Goal: Task Accomplishment & Management: Complete application form

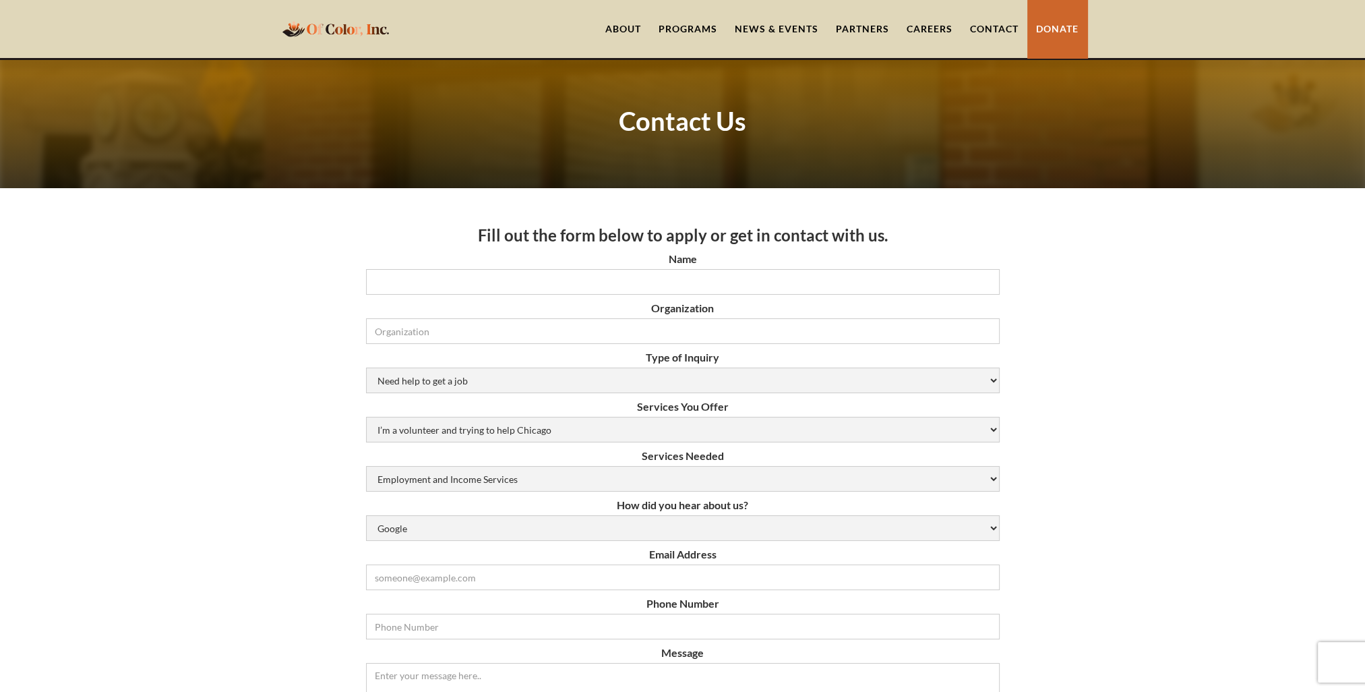
click at [926, 29] on link "Careers" at bounding box center [929, 29] width 63 height 58
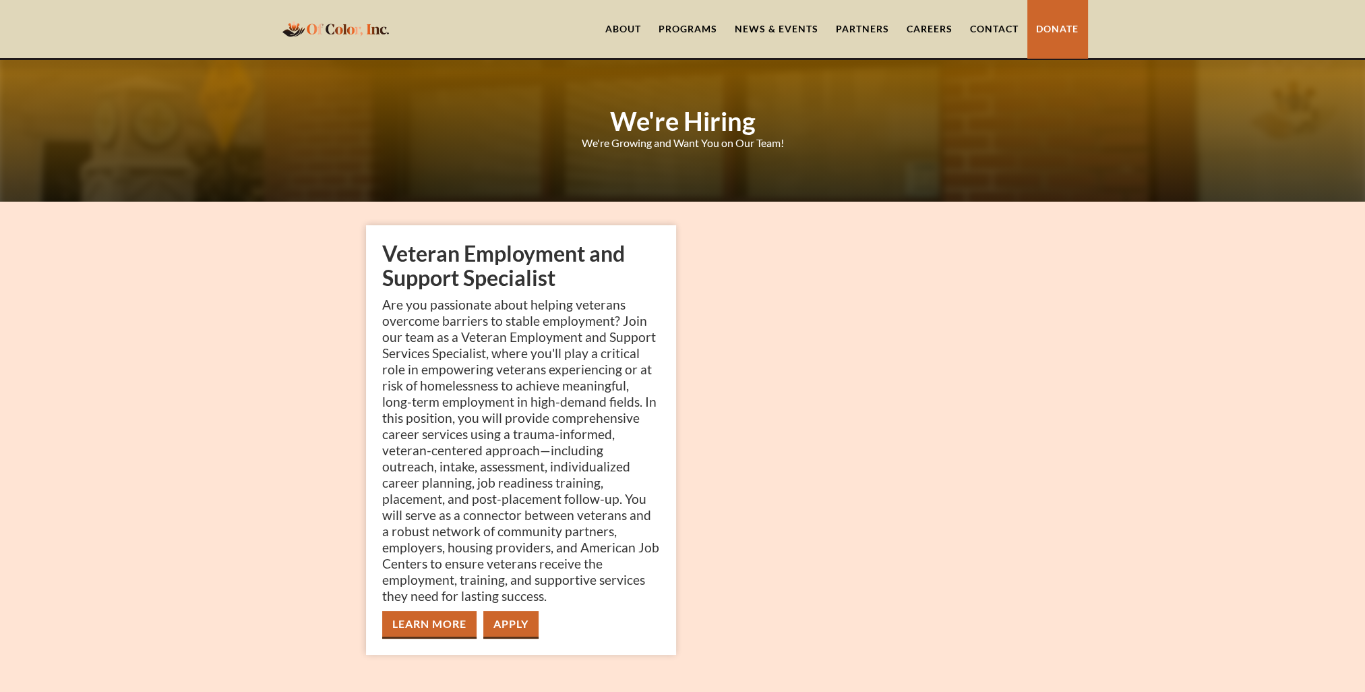
click at [928, 24] on link "Careers" at bounding box center [929, 29] width 63 height 58
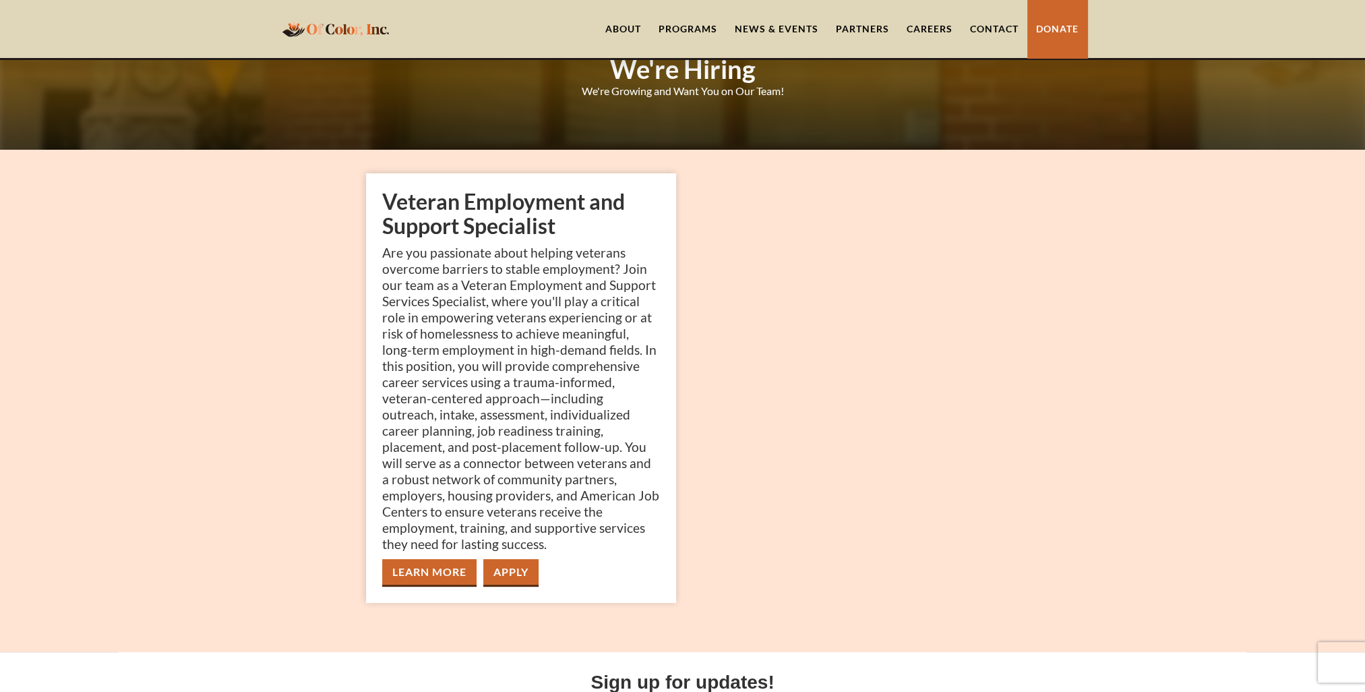
scroll to position [135, 0]
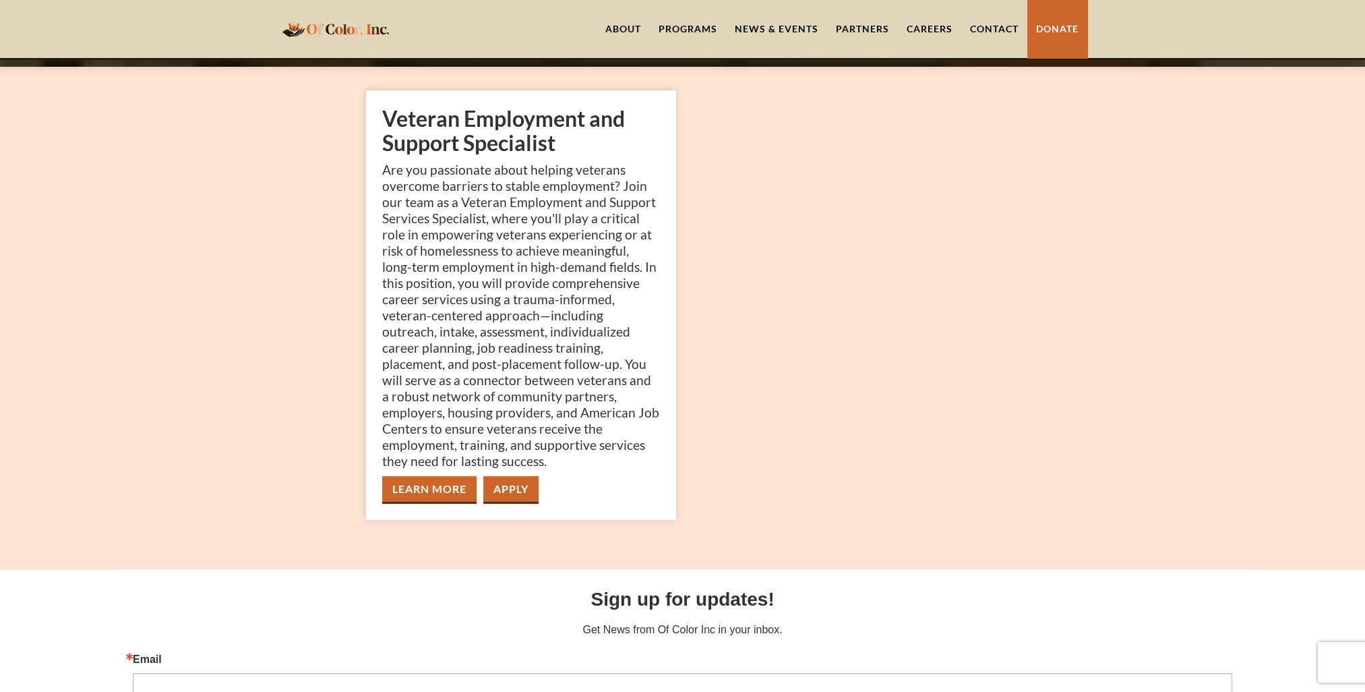
click at [520, 489] on link "Apply" at bounding box center [510, 490] width 55 height 28
